Goal: Book appointment/travel/reservation

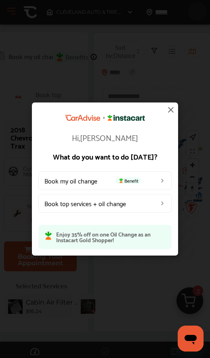
click at [148, 206] on link "Book top services + oil change" at bounding box center [104, 203] width 133 height 19
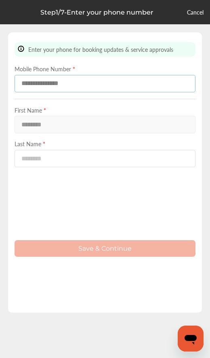
click at [136, 85] on input at bounding box center [105, 83] width 181 height 17
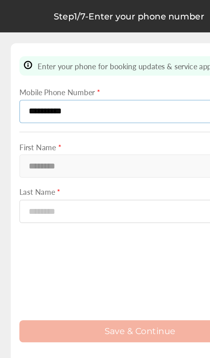
type input "**********"
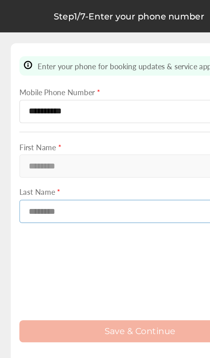
click at [103, 158] on input at bounding box center [105, 158] width 181 height 17
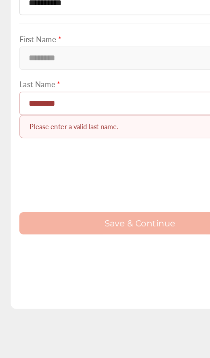
click at [97, 150] on input "*******" at bounding box center [105, 158] width 181 height 17
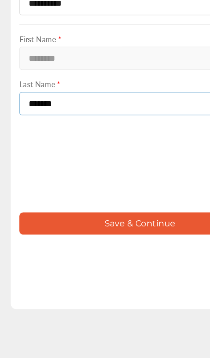
type input "*******"
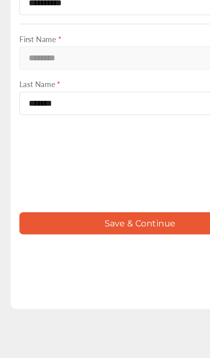
click at [138, 240] on button "Save & Continue" at bounding box center [105, 248] width 181 height 17
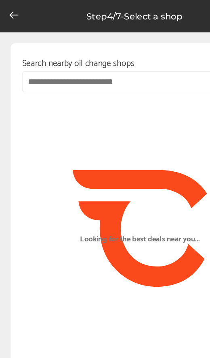
click at [121, 59] on input "text" at bounding box center [104, 61] width 175 height 16
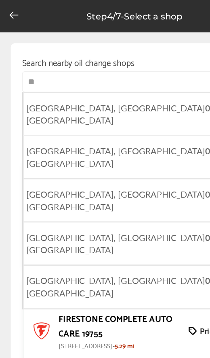
click at [114, 134] on li "[GEOGRAPHIC_DATA], [GEOGRAPHIC_DATA] 07 201, [GEOGRAPHIC_DATA]" at bounding box center [103, 150] width 173 height 32
type input "**********"
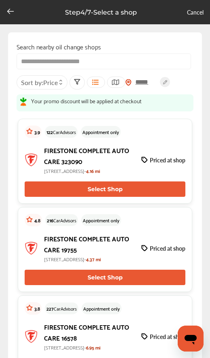
click at [55, 80] on span "Price" at bounding box center [50, 82] width 15 height 9
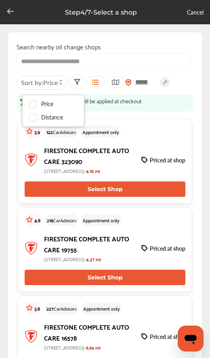
click at [60, 120] on span "Distance" at bounding box center [52, 117] width 22 height 7
click at [32, 114] on label at bounding box center [35, 114] width 12 height 0
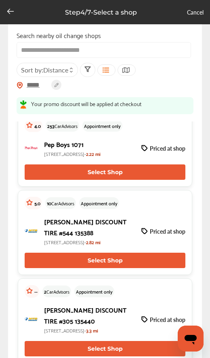
scroll to position [109, 0]
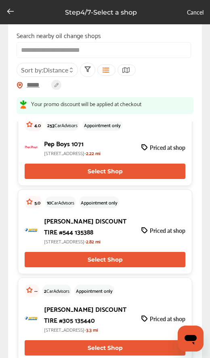
click at [110, 324] on p "[PERSON_NAME] DISCOUNT TIRE #305 135440" at bounding box center [89, 314] width 91 height 22
click at [95, 355] on button "Select Shop" at bounding box center [105, 347] width 161 height 15
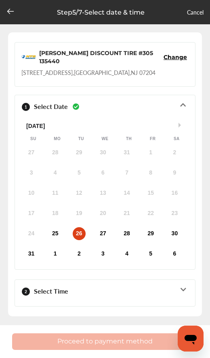
click at [13, 7] on icon at bounding box center [10, 11] width 8 height 8
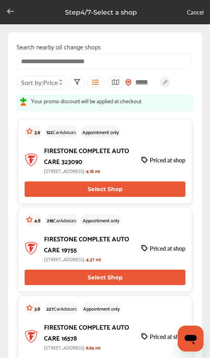
click at [125, 60] on input "text" at bounding box center [104, 61] width 175 height 16
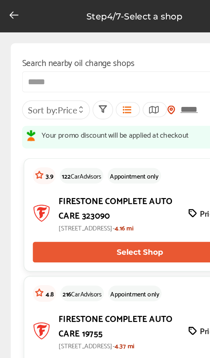
click at [112, 61] on input "*****" at bounding box center [104, 61] width 175 height 16
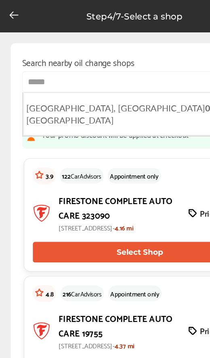
click at [122, 81] on li "[GEOGRAPHIC_DATA], NJ 07208 , [GEOGRAPHIC_DATA]" at bounding box center [103, 85] width 173 height 32
type input "**********"
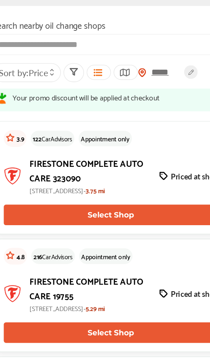
click at [150, 156] on p "Priced at shop" at bounding box center [168, 160] width 36 height 8
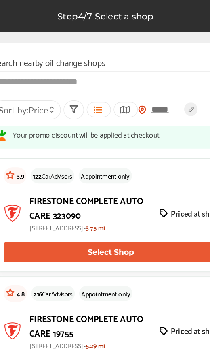
click at [43, 85] on span "Price" at bounding box center [50, 82] width 15 height 9
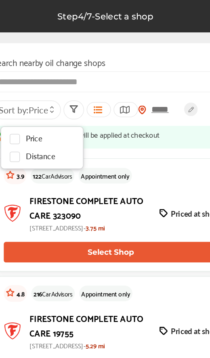
click at [41, 116] on span "Distance" at bounding box center [52, 117] width 22 height 7
click at [29, 114] on label at bounding box center [35, 114] width 12 height 0
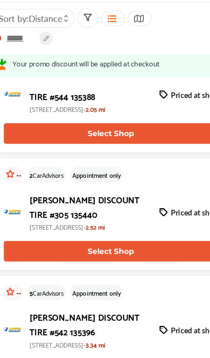
scroll to position [213, 0]
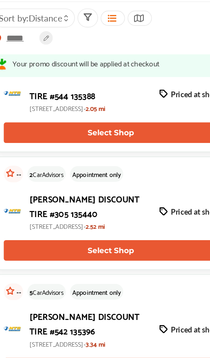
click at [104, 236] on button "Select Shop" at bounding box center [105, 243] width 161 height 15
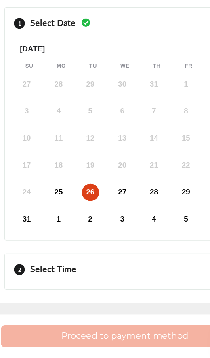
scroll to position [24, 0]
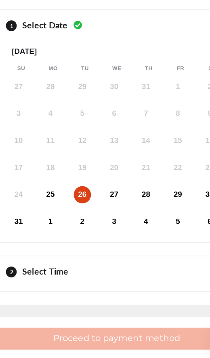
click at [97, 227] on div "27" at bounding box center [103, 233] width 13 height 13
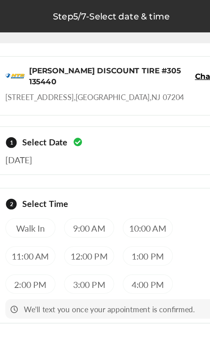
scroll to position [13, 0]
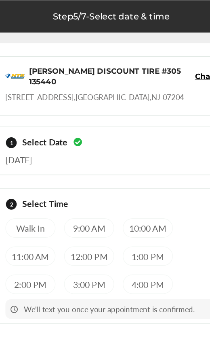
click at [128, 111] on div "[DATE]" at bounding box center [104, 117] width 167 height 13
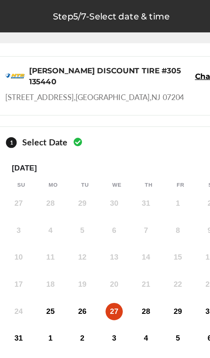
click at [132, 98] on div "1 Select Date [DATE]" at bounding box center [104, 106] width 167 height 16
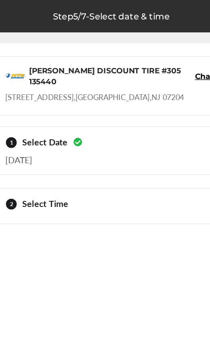
click at [90, 144] on div "2 Select Time" at bounding box center [104, 154] width 167 height 20
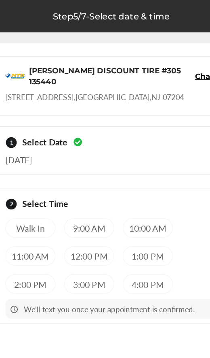
click at [30, 205] on div "2:00 PM" at bounding box center [40, 212] width 38 height 15
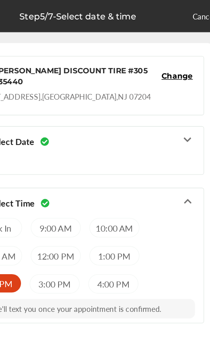
scroll to position [0, 0]
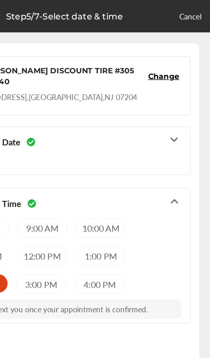
click at [187, 14] on link "Cancel" at bounding box center [195, 12] width 17 height 8
